Goal: Obtain resource: Download file/media

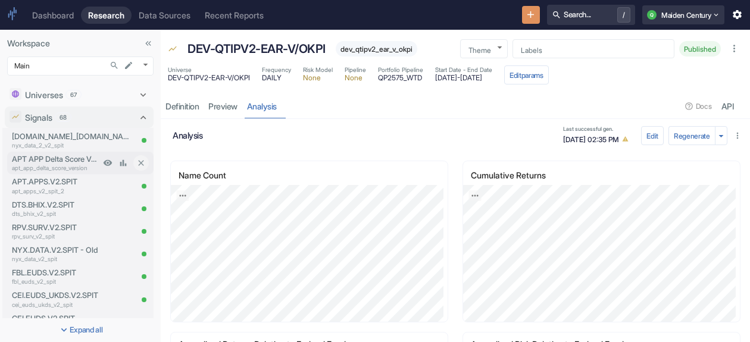
drag, startPoint x: 52, startPoint y: 116, endPoint x: 77, endPoint y: 173, distance: 61.8
click at [52, 116] on p "Signals" at bounding box center [38, 117] width 27 height 12
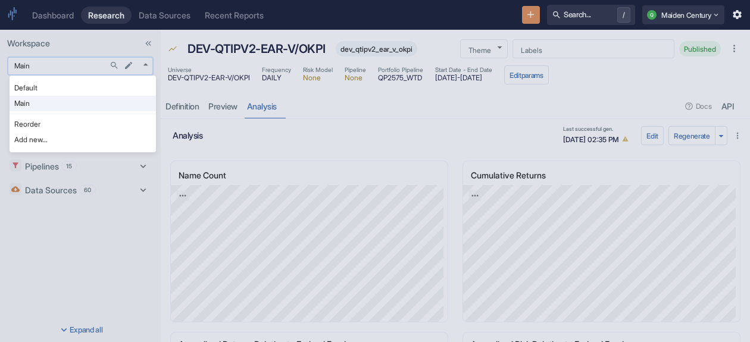
click at [64, 66] on body "Dashboard Research Data Sources Recent Reports Search... / Q Maiden Century Wor…" at bounding box center [375, 171] width 750 height 342
click at [90, 40] on div at bounding box center [375, 171] width 750 height 342
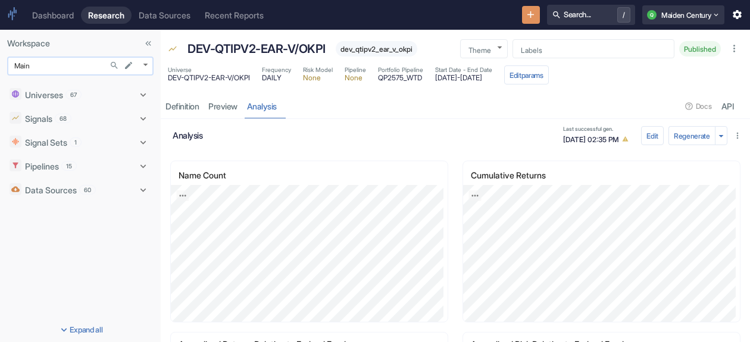
click at [65, 63] on body "Dashboard Research Data Sources Recent Reports Search... / Q Maiden Century Wor…" at bounding box center [375, 171] width 750 height 342
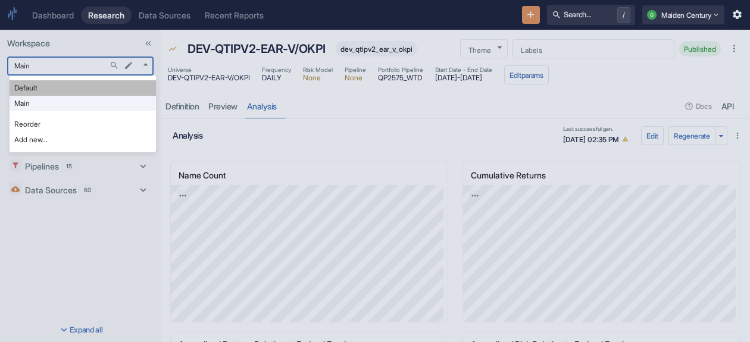
click at [49, 90] on li "Default" at bounding box center [83, 87] width 146 height 15
type input "983"
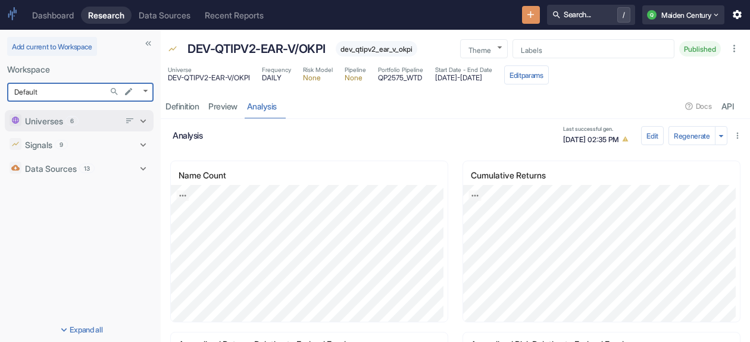
click at [58, 121] on p "Universes" at bounding box center [44, 121] width 38 height 12
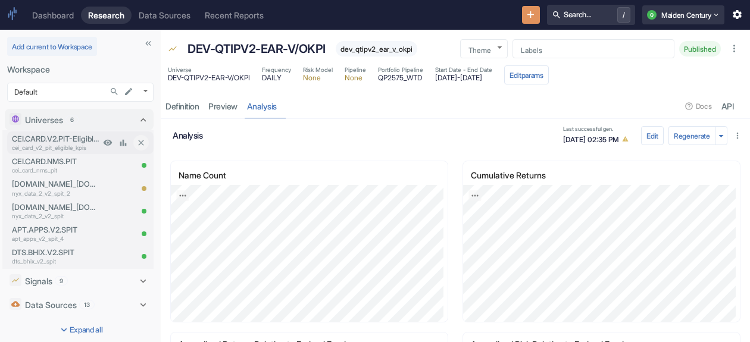
click at [76, 151] on p "cei_card_v2_pit_eligible_kpis" at bounding box center [56, 147] width 88 height 9
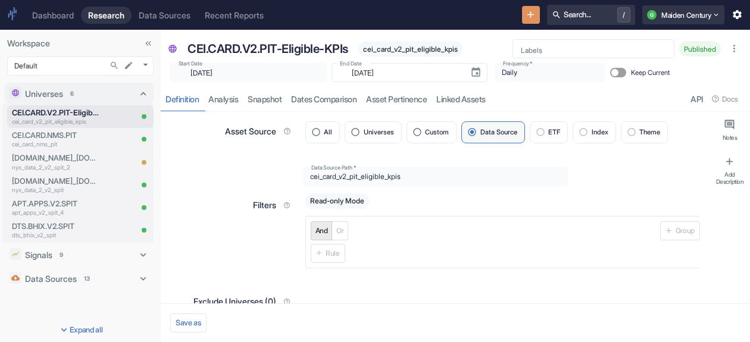
type textarea "x"
click at [217, 97] on link "analysis" at bounding box center [222, 99] width 39 height 24
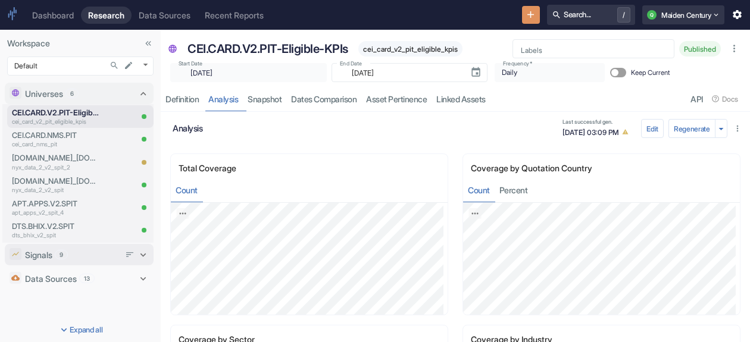
click at [45, 254] on p "Signals" at bounding box center [38, 255] width 27 height 12
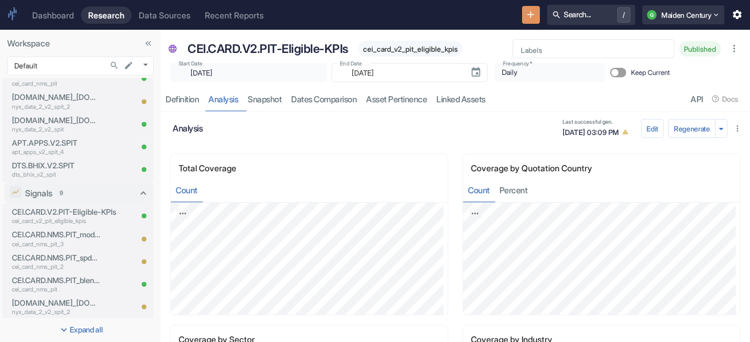
scroll to position [119, 0]
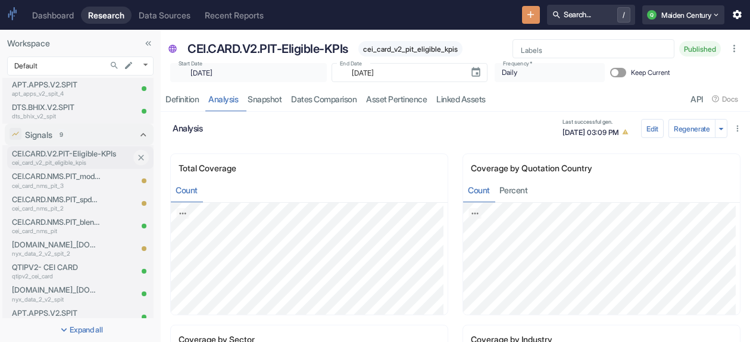
click at [62, 158] on p "CEI.CARD.V2.PIT-Eligible-KPIs" at bounding box center [71, 153] width 119 height 11
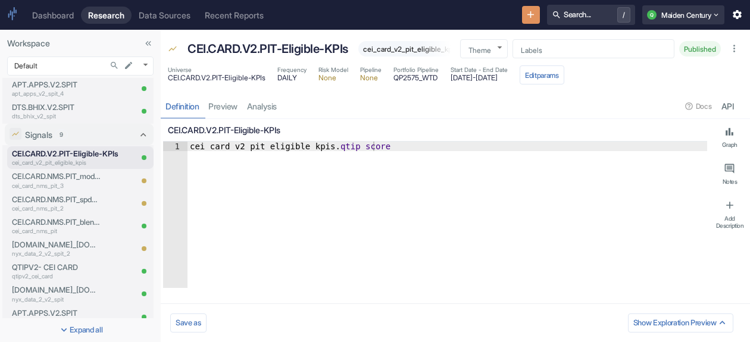
type textarea "x"
click at [273, 115] on link "analysis" at bounding box center [261, 106] width 39 height 24
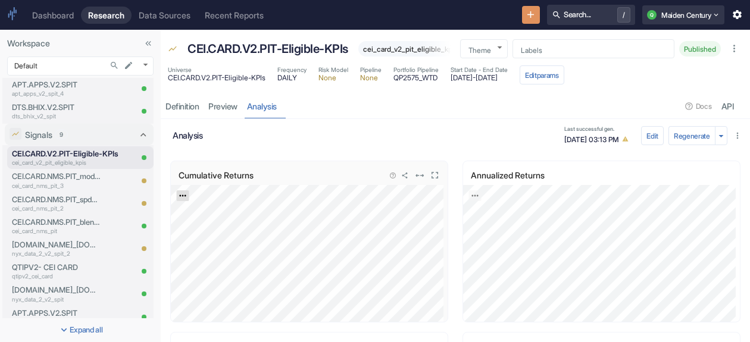
click at [184, 200] on icon "Export; Press ENTER to open" at bounding box center [182, 196] width 8 height 8
click at [205, 234] on link "CSV" at bounding box center [211, 227] width 33 height 12
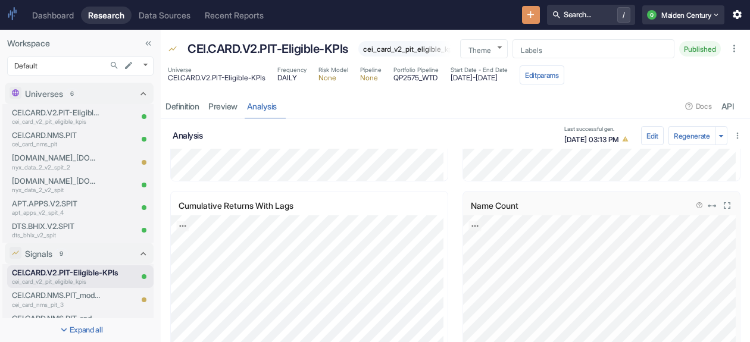
scroll to position [476, 0]
click at [471, 234] on icon "Export; Press ENTER to open" at bounding box center [474, 233] width 7 height 2
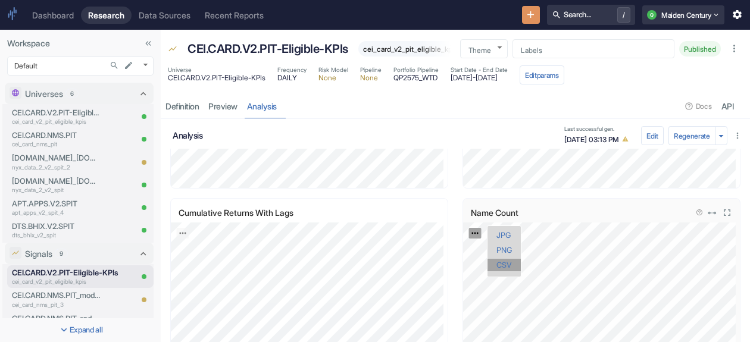
click at [503, 271] on link "CSV" at bounding box center [503, 265] width 33 height 12
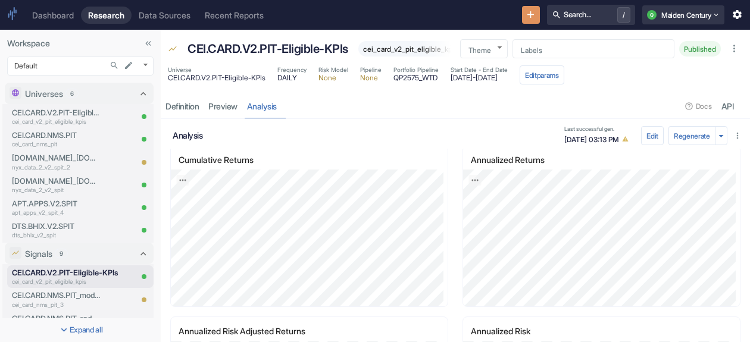
scroll to position [0, 0]
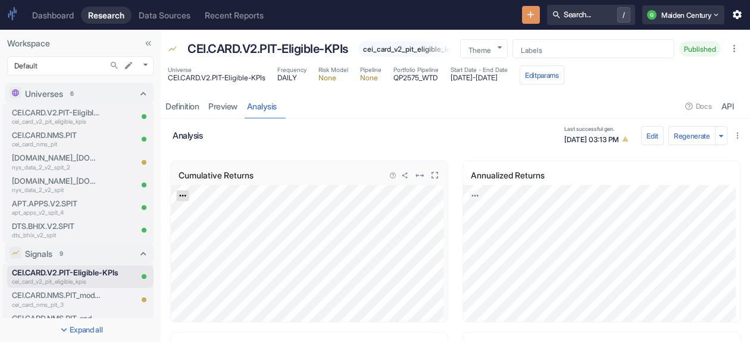
click at [184, 200] on icon "Export; Press ENTER to open" at bounding box center [182, 196] width 8 height 8
click at [212, 234] on link "CSV" at bounding box center [211, 227] width 33 height 12
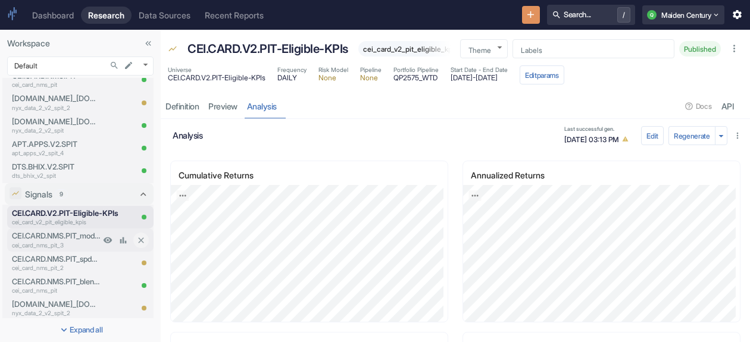
scroll to position [176, 0]
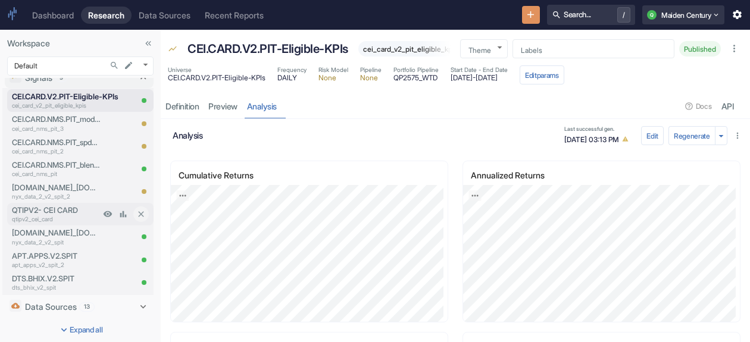
click at [61, 214] on p "QTIPV2- CEI CARD" at bounding box center [56, 210] width 88 height 11
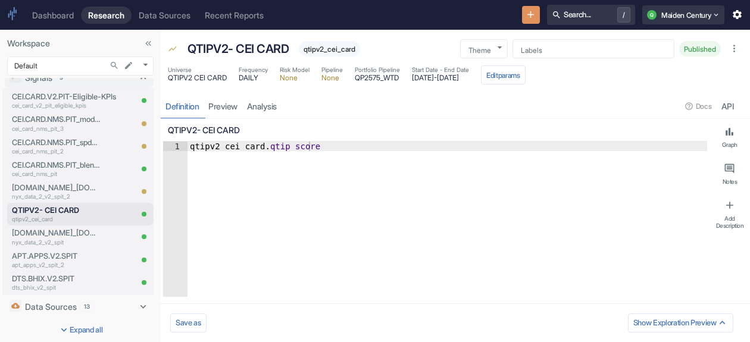
type textarea "x"
click at [259, 108] on link "analysis" at bounding box center [261, 106] width 39 height 24
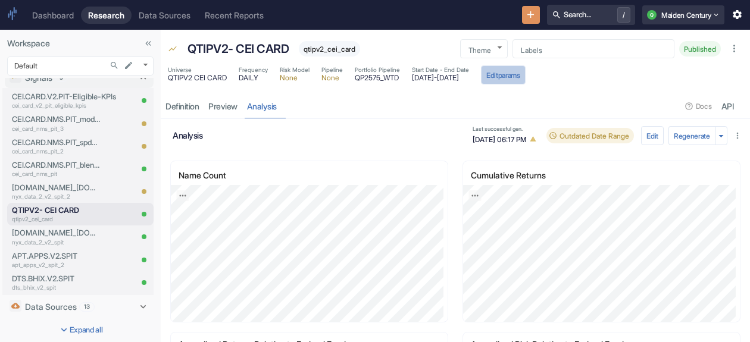
click at [525, 73] on button "Edit params" at bounding box center [503, 74] width 45 height 19
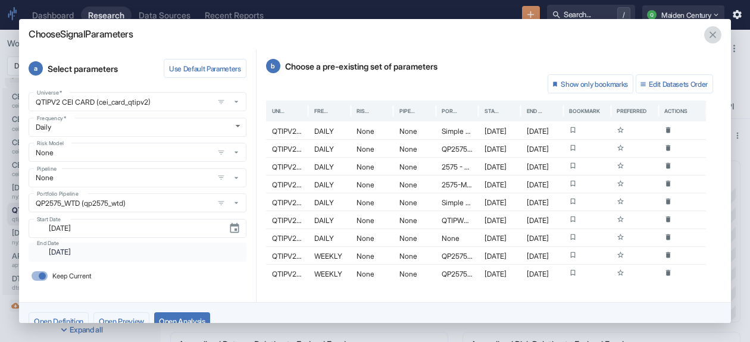
click at [707, 37] on icon "button" at bounding box center [712, 34] width 11 height 11
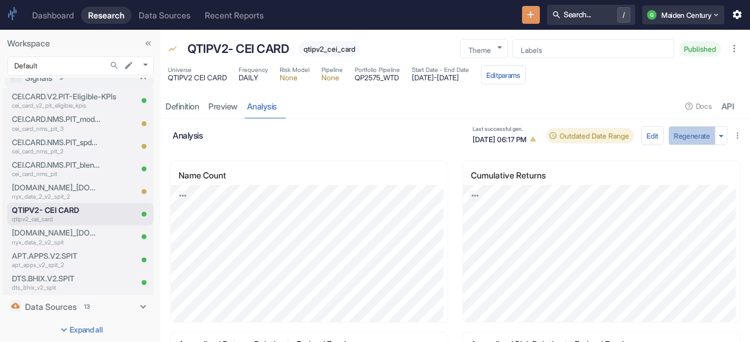
click at [684, 139] on button "Regenerate" at bounding box center [691, 135] width 47 height 19
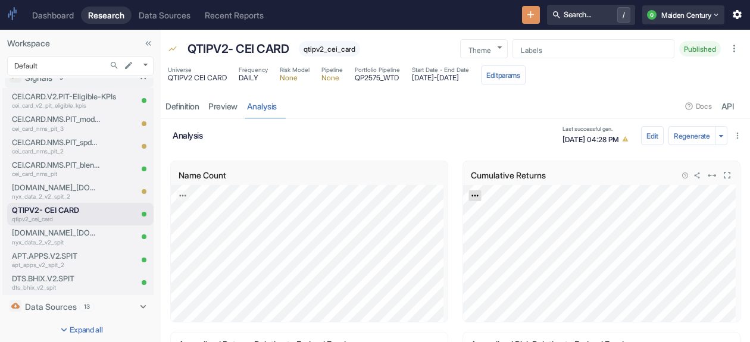
click at [473, 195] on icon "Export; Press ENTER to open" at bounding box center [474, 196] width 7 height 2
click at [497, 228] on link "CSV" at bounding box center [503, 227] width 33 height 12
click at [183, 196] on icon "Export; Press ENTER to open" at bounding box center [182, 196] width 8 height 8
click at [206, 225] on link "CSV" at bounding box center [211, 227] width 33 height 12
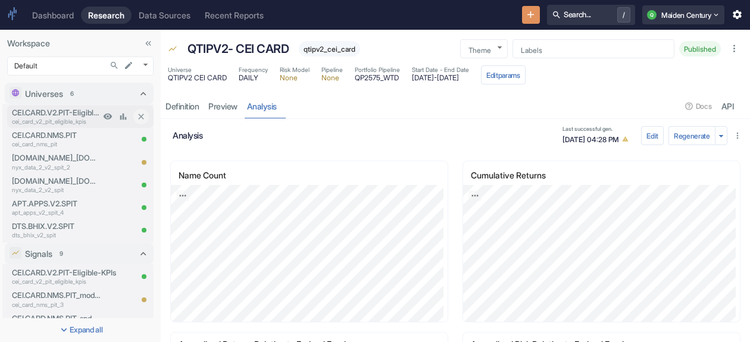
click at [65, 117] on p "cei_card_v2_pit_eligible_kpis" at bounding box center [56, 121] width 88 height 9
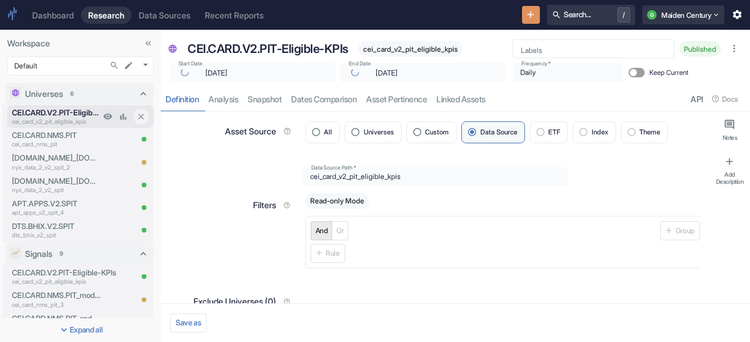
type textarea "x"
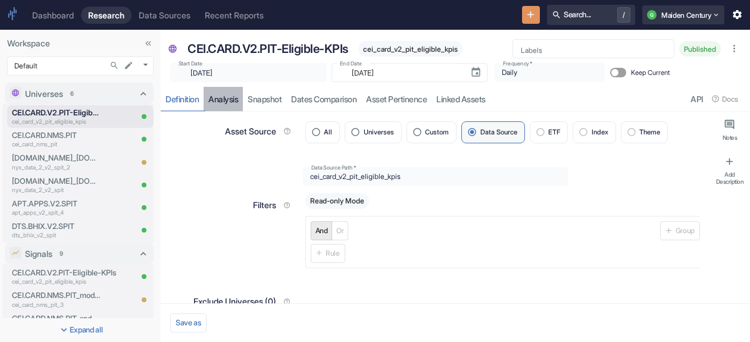
click at [220, 103] on link "analysis" at bounding box center [222, 99] width 39 height 24
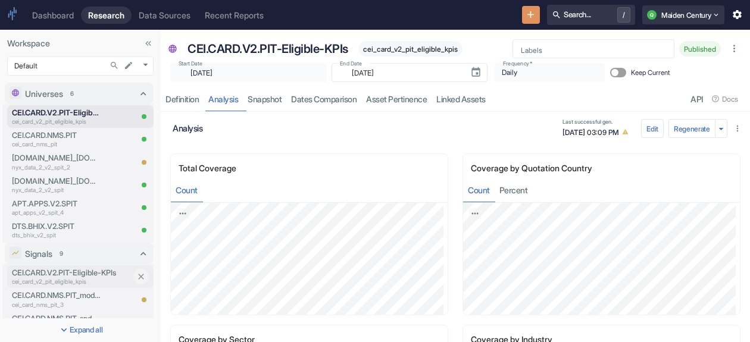
scroll to position [119, 0]
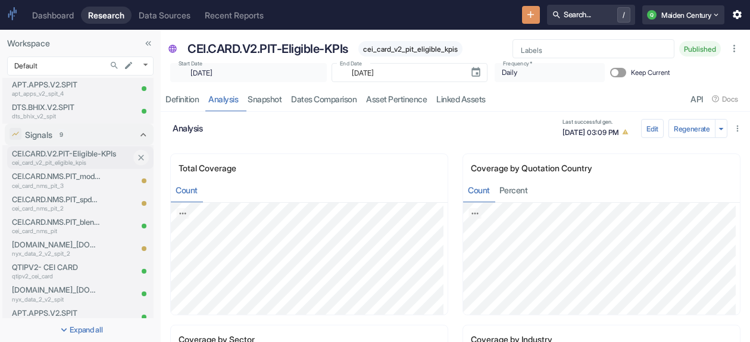
click at [74, 157] on p "CEI.CARD.V2.PIT-Eligible-KPIs" at bounding box center [71, 153] width 119 height 11
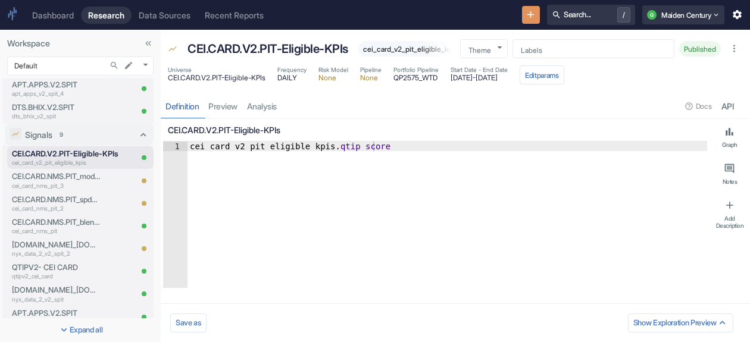
type textarea "x"
click at [263, 108] on link "analysis" at bounding box center [261, 106] width 39 height 24
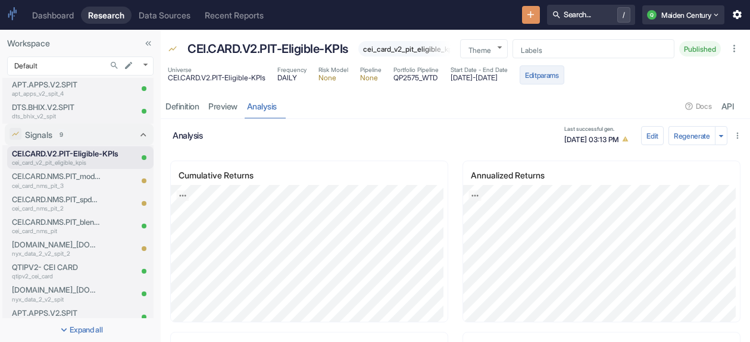
click at [564, 84] on button "Edit params" at bounding box center [541, 74] width 45 height 19
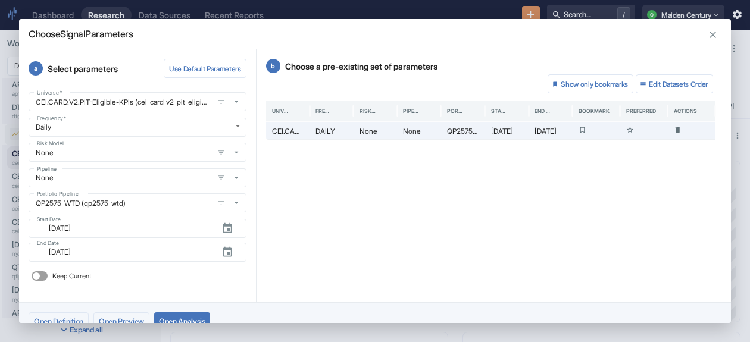
click at [707, 36] on icon "button" at bounding box center [712, 34] width 11 height 11
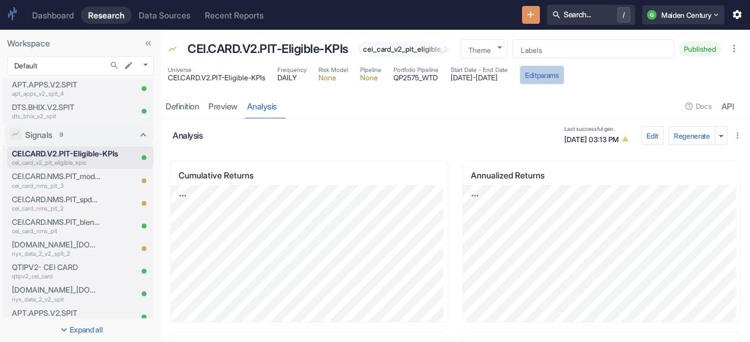
click at [564, 84] on button "Edit params" at bounding box center [541, 74] width 45 height 19
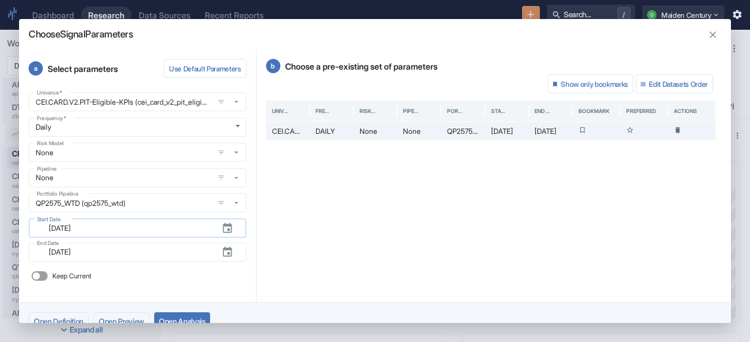
click at [101, 234] on input "2019-05-01" at bounding box center [127, 228] width 170 height 14
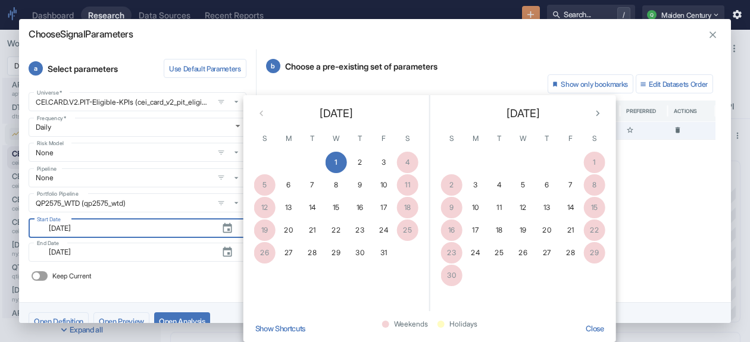
click at [351, 117] on span "May 2019" at bounding box center [335, 113] width 33 height 16
drag, startPoint x: 536, startPoint y: 112, endPoint x: 553, endPoint y: 111, distance: 17.3
click at [540, 112] on span "June 2019" at bounding box center [522, 113] width 33 height 16
click at [597, 112] on icon "Next month" at bounding box center [596, 113] width 11 height 11
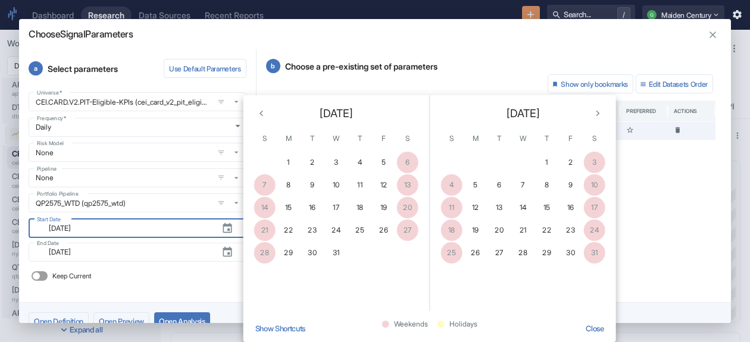
click at [296, 331] on button "Show Shortcuts" at bounding box center [279, 329] width 59 height 26
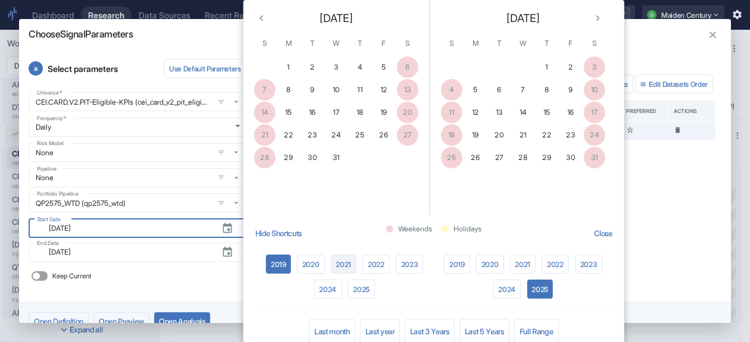
click at [341, 265] on button "2021" at bounding box center [343, 264] width 26 height 19
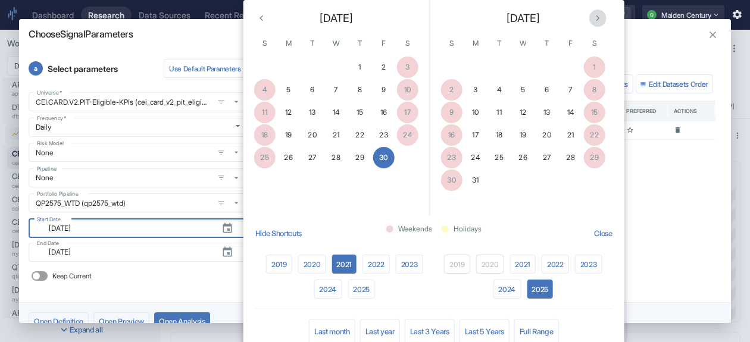
click at [594, 18] on icon "Next month" at bounding box center [596, 17] width 11 height 11
click at [598, 20] on icon "Next month" at bounding box center [596, 17] width 11 height 11
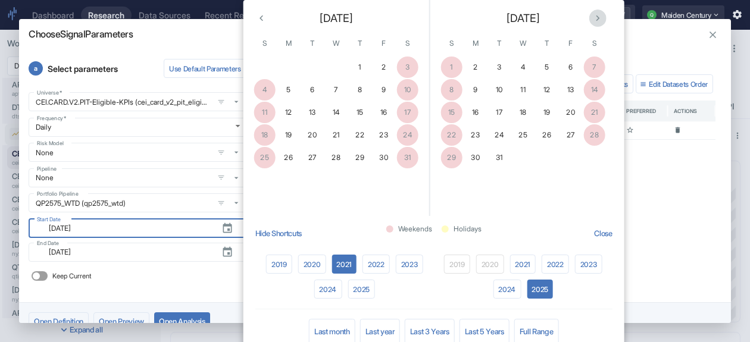
click at [598, 20] on icon "Next month" at bounding box center [596, 17] width 11 height 11
click at [574, 155] on button "31" at bounding box center [570, 157] width 21 height 21
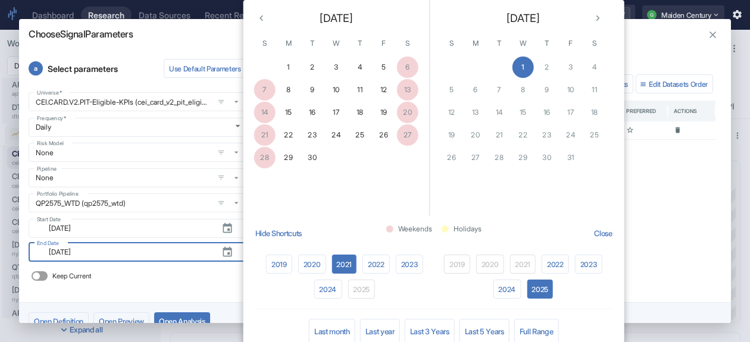
type input "2021-12-31"
click at [314, 162] on button "30" at bounding box center [312, 157] width 21 height 21
type input "2025-09-30"
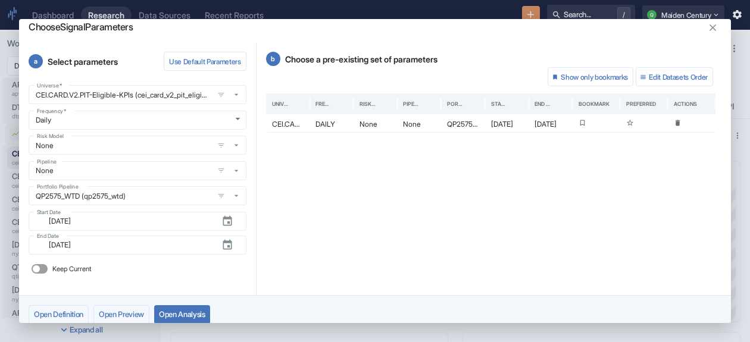
scroll to position [17, 0]
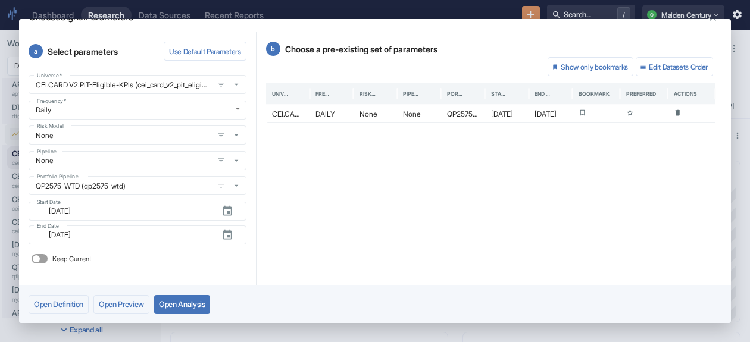
click at [184, 300] on button "Open Analysis" at bounding box center [182, 304] width 56 height 19
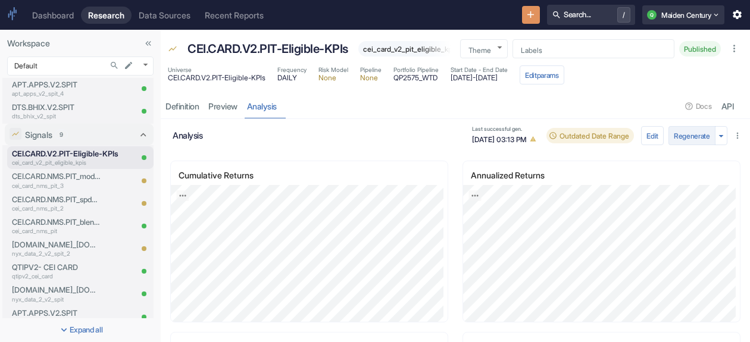
click at [685, 145] on button "Regenerate" at bounding box center [691, 135] width 47 height 19
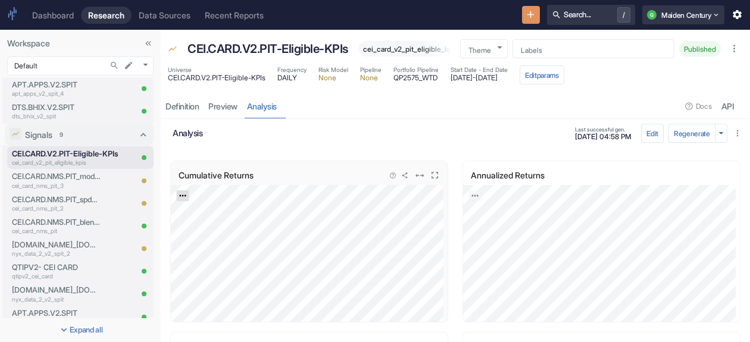
click at [182, 197] on icon "Export; Press ENTER to open" at bounding box center [182, 196] width 7 height 2
click at [214, 233] on link "CSV" at bounding box center [211, 227] width 33 height 12
click at [564, 83] on button "Edit params" at bounding box center [541, 74] width 45 height 19
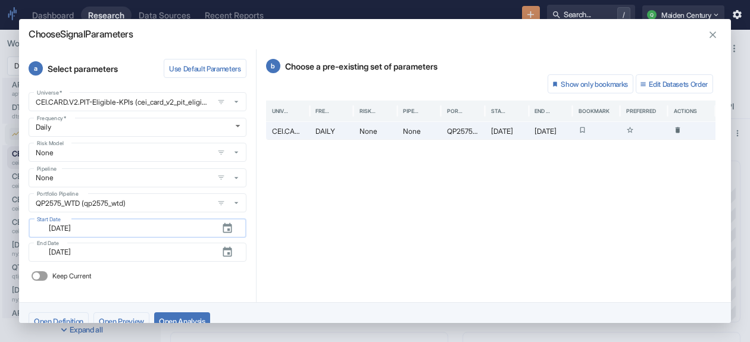
click at [100, 233] on input "2021-12-31" at bounding box center [127, 228] width 170 height 14
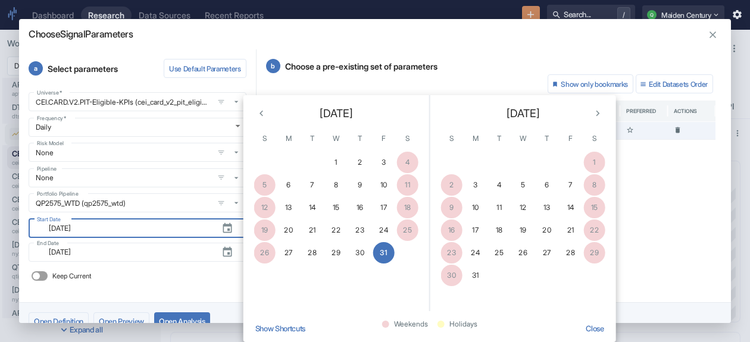
click at [353, 115] on span "December 2021" at bounding box center [335, 113] width 33 height 16
click at [287, 336] on button "Show Shortcuts" at bounding box center [279, 329] width 59 height 26
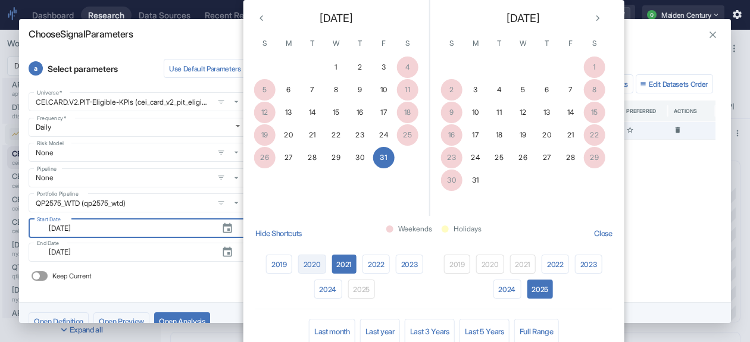
click at [314, 268] on button "2020" at bounding box center [312, 264] width 28 height 19
type input "[DATE]"
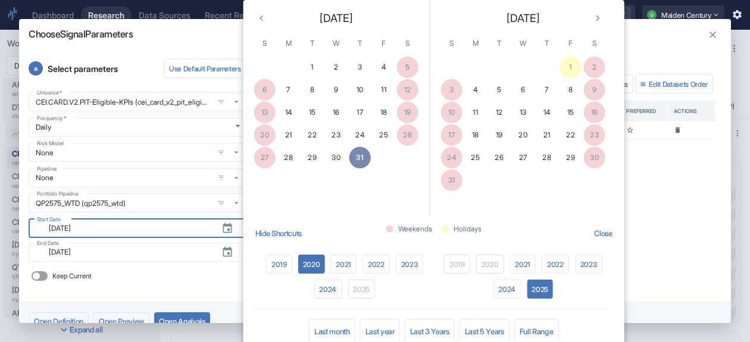
click at [359, 156] on button "31" at bounding box center [359, 157] width 21 height 21
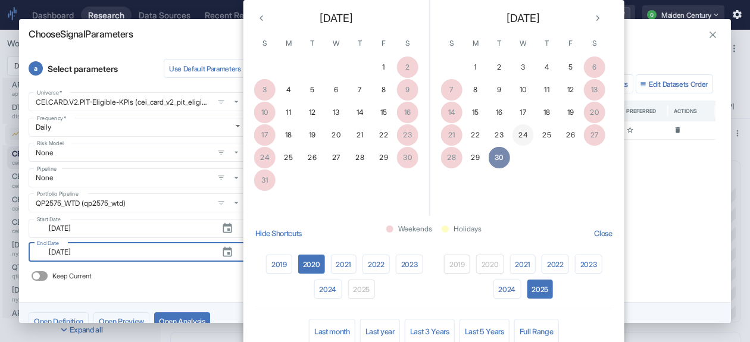
drag, startPoint x: 499, startPoint y: 155, endPoint x: 526, endPoint y: 131, distance: 36.3
click at [498, 155] on button "30" at bounding box center [498, 157] width 21 height 21
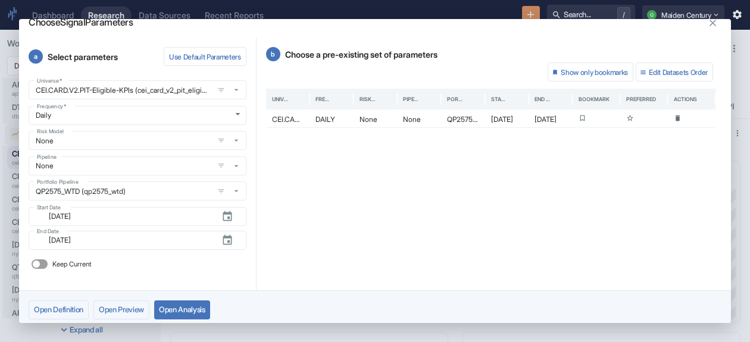
scroll to position [17, 0]
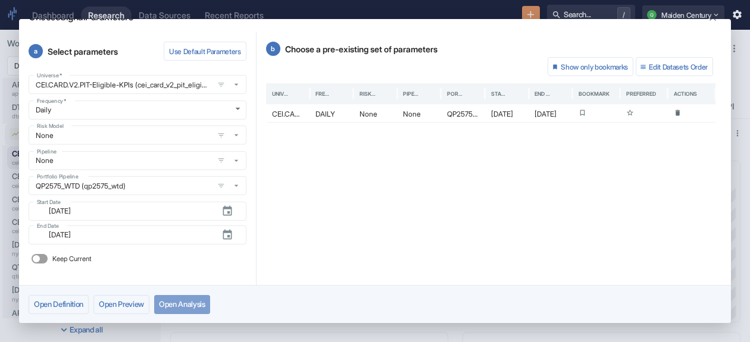
click at [198, 303] on button "Open Analysis" at bounding box center [182, 304] width 56 height 19
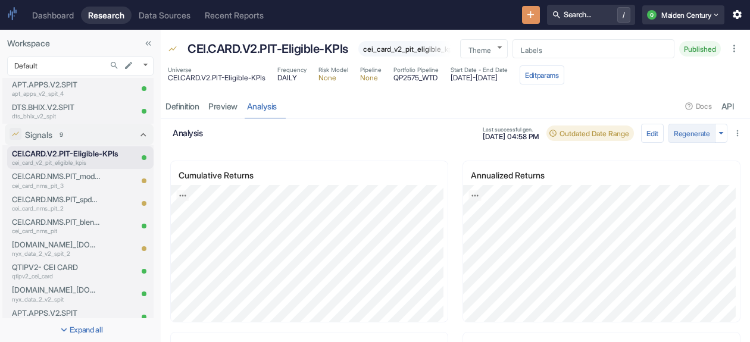
click at [671, 142] on button "Regenerate" at bounding box center [691, 133] width 47 height 19
click at [186, 197] on icon "Export; Press ENTER to open" at bounding box center [182, 196] width 7 height 2
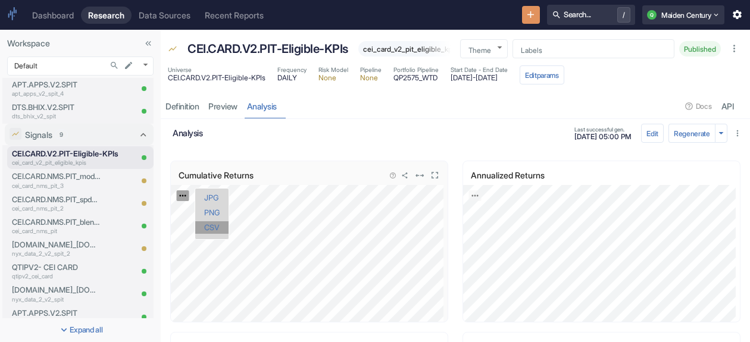
click at [205, 234] on link "CSV" at bounding box center [211, 227] width 33 height 12
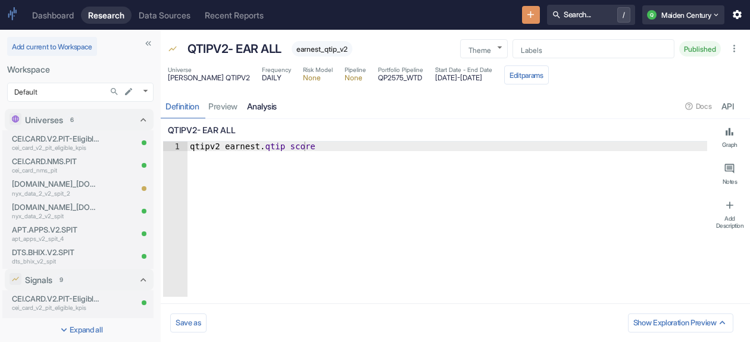
type textarea "x"
click at [268, 109] on link "analysis" at bounding box center [261, 106] width 39 height 24
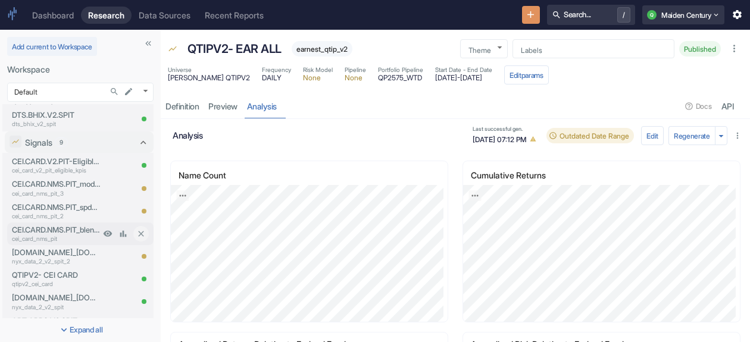
scroll to position [119, 0]
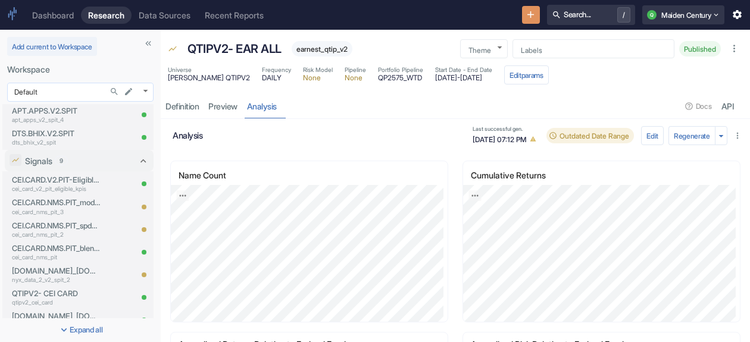
click at [81, 84] on body "Dashboard Research Data Sources Recent Reports Search... / Q Maiden Century Add…" at bounding box center [375, 171] width 750 height 342
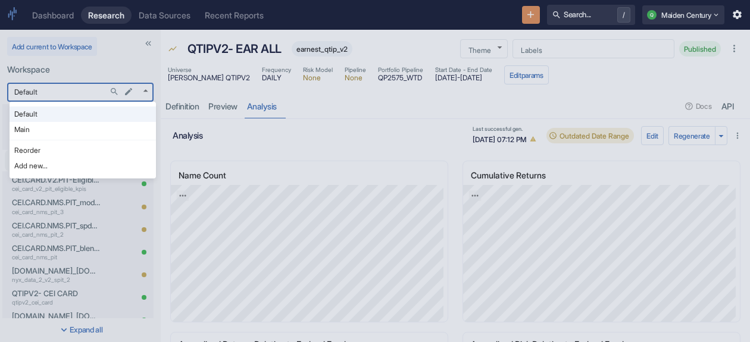
click at [63, 130] on li "Main" at bounding box center [83, 129] width 146 height 15
type input "1008"
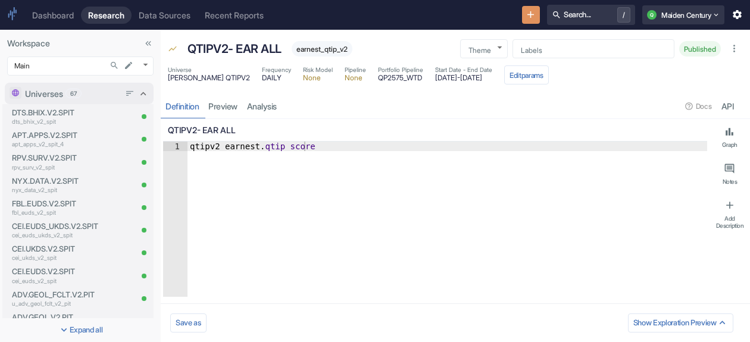
click at [140, 91] on div "Universes 67" at bounding box center [79, 93] width 149 height 21
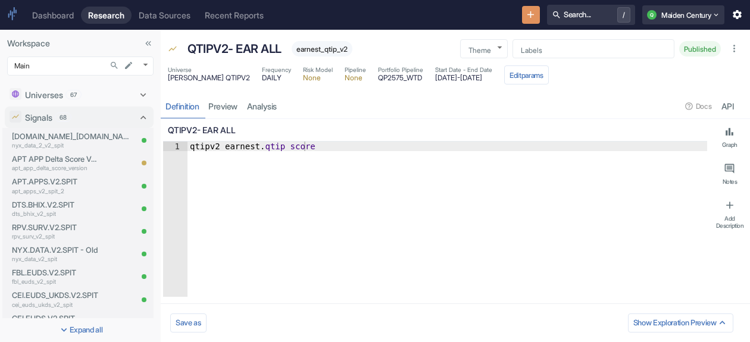
type textarea "x"
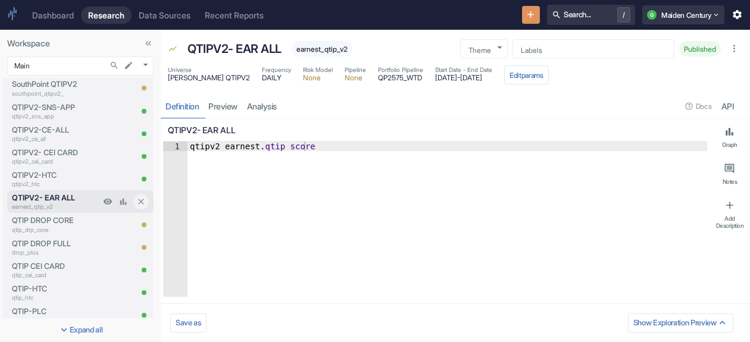
scroll to position [1071, 0]
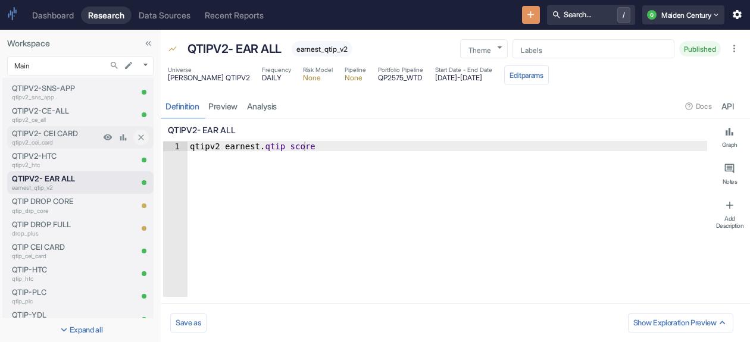
click at [53, 139] on p "qtipv2_cei_card" at bounding box center [56, 142] width 88 height 9
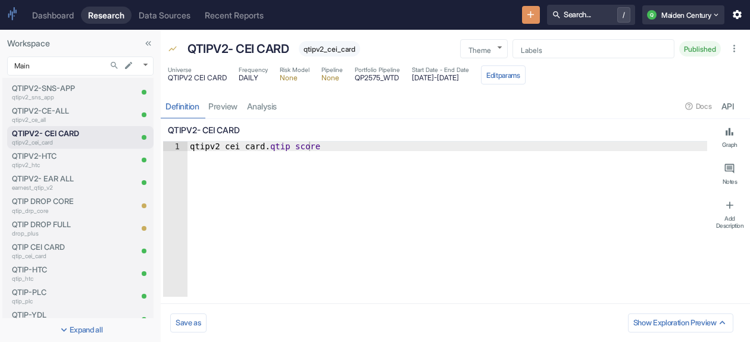
type textarea "x"
click at [233, 106] on link "preview" at bounding box center [222, 106] width 39 height 24
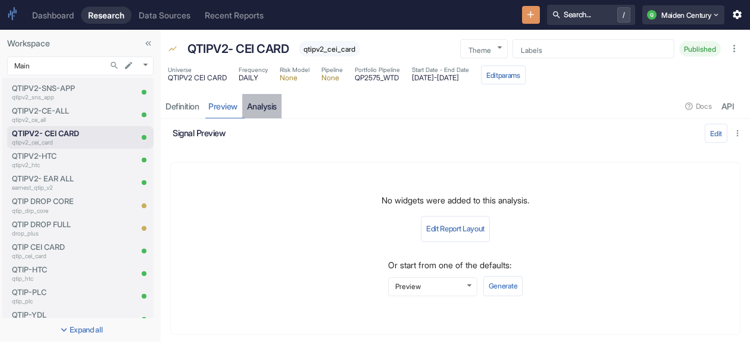
click at [263, 104] on link "analysis" at bounding box center [261, 106] width 39 height 24
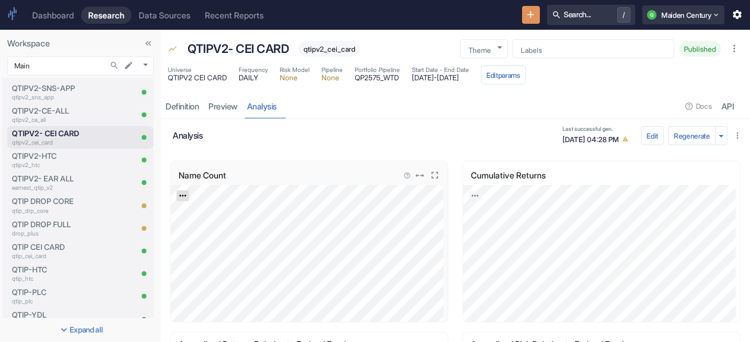
click at [182, 195] on icon "Export; Press ENTER to open" at bounding box center [182, 196] width 7 height 2
click at [215, 232] on link "CSV" at bounding box center [211, 227] width 33 height 12
click at [450, 247] on div "Cumulative Returns [bold]1 Day Return[/]: -3.16% [DATE] 0% JPG PNG CSV" at bounding box center [596, 231] width 292 height 171
